Goal: Find specific page/section: Find specific page/section

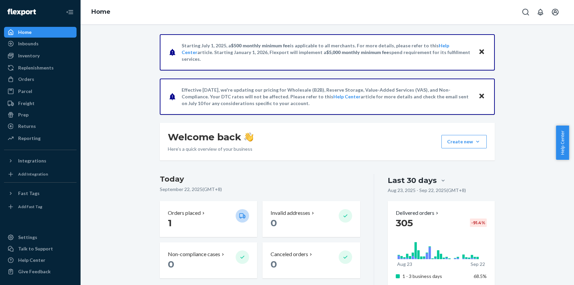
click at [516, 14] on div "Home" at bounding box center [328, 12] width 494 height 24
click at [520, 14] on button "Open Search Box" at bounding box center [525, 11] width 13 height 13
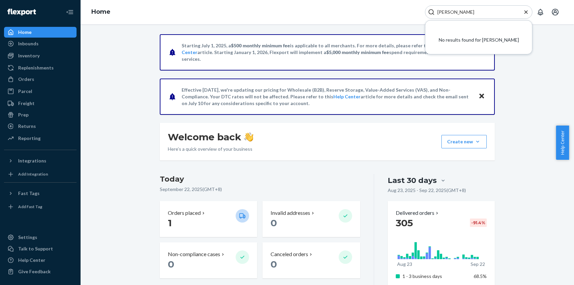
click at [446, 12] on input "[PERSON_NAME]" at bounding box center [476, 12] width 83 height 7
paste input "Search Input"
type input "[PERSON_NAME]"
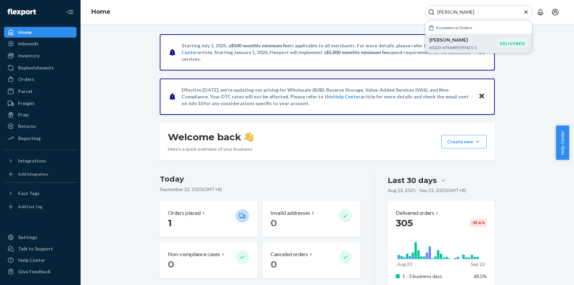
click at [441, 41] on p "[PERSON_NAME]" at bounding box center [464, 40] width 68 height 7
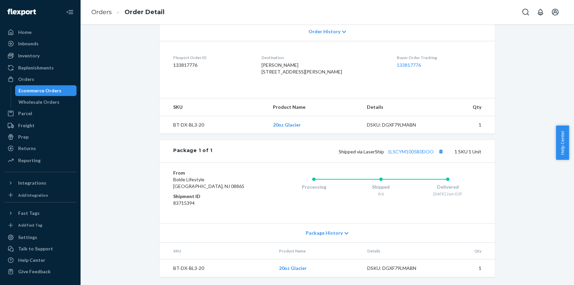
scroll to position [151, 0]
click at [398, 154] on link "1LSCYM1005B0DOO" at bounding box center [411, 152] width 46 height 6
